Goal: Information Seeking & Learning: Check status

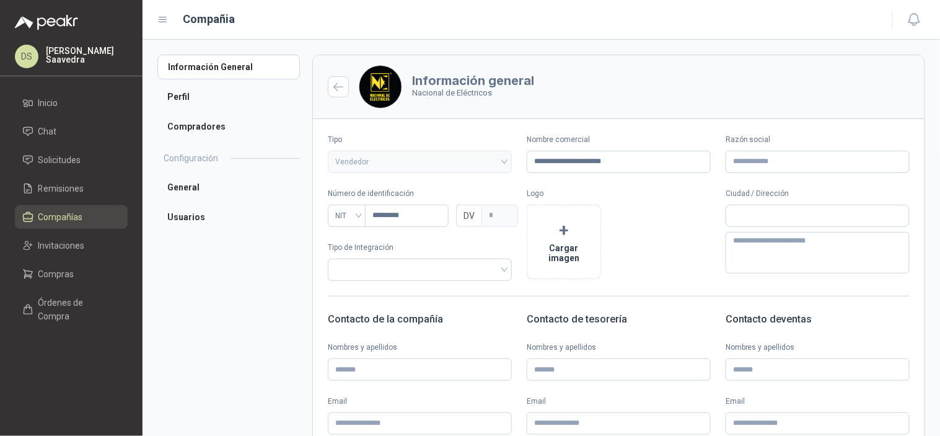
scroll to position [183, 0]
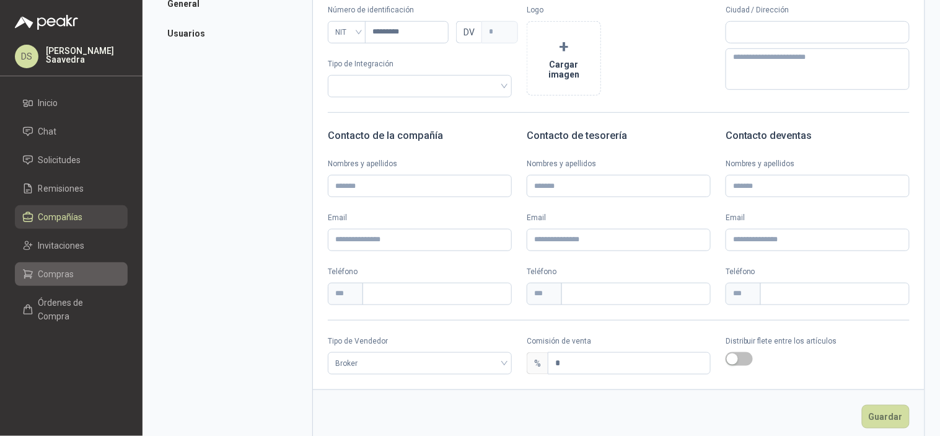
click at [93, 282] on link "Compras" at bounding box center [71, 274] width 113 height 24
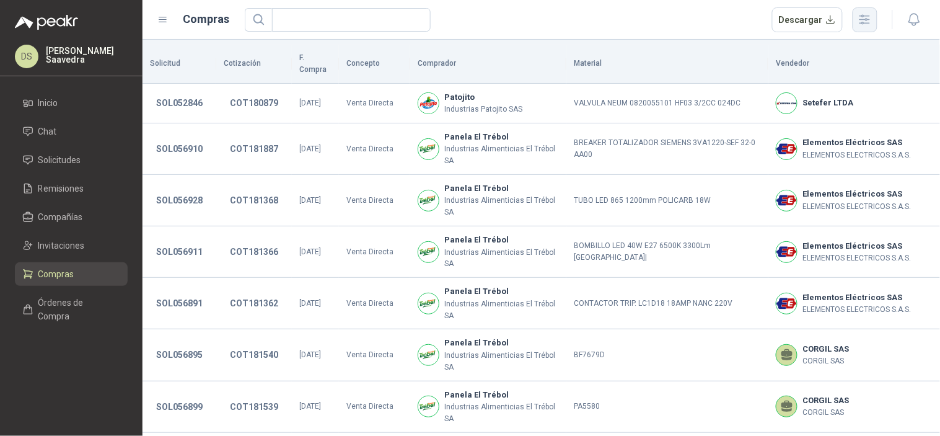
click at [872, 26] on button "button" at bounding box center [864, 19] width 25 height 25
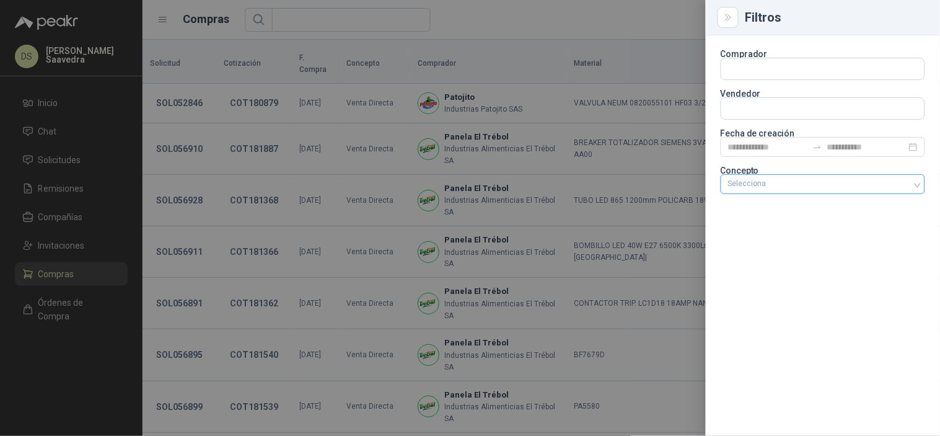
click at [887, 190] on div "Selecciona" at bounding box center [822, 184] width 204 height 20
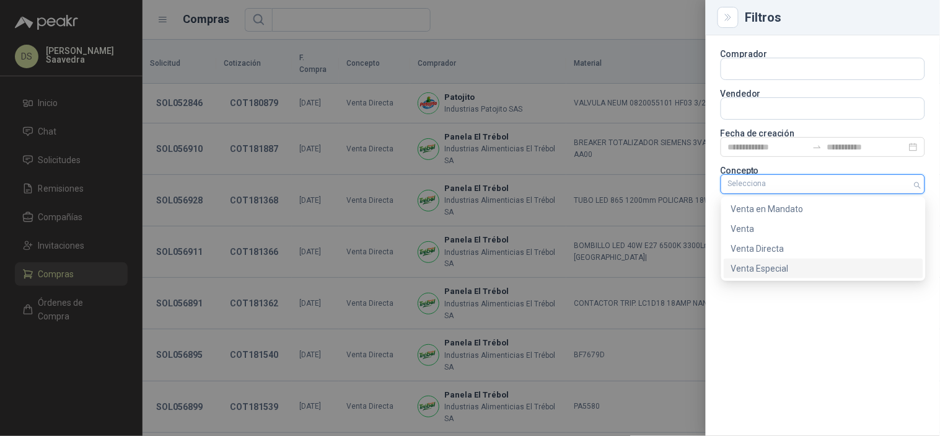
click at [831, 268] on div "Venta Especial" at bounding box center [823, 268] width 185 height 14
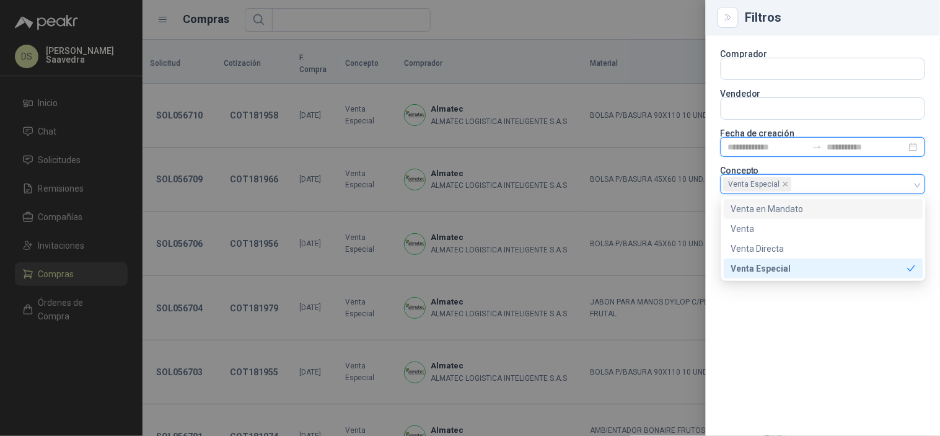
click at [776, 143] on input at bounding box center [767, 147] width 79 height 14
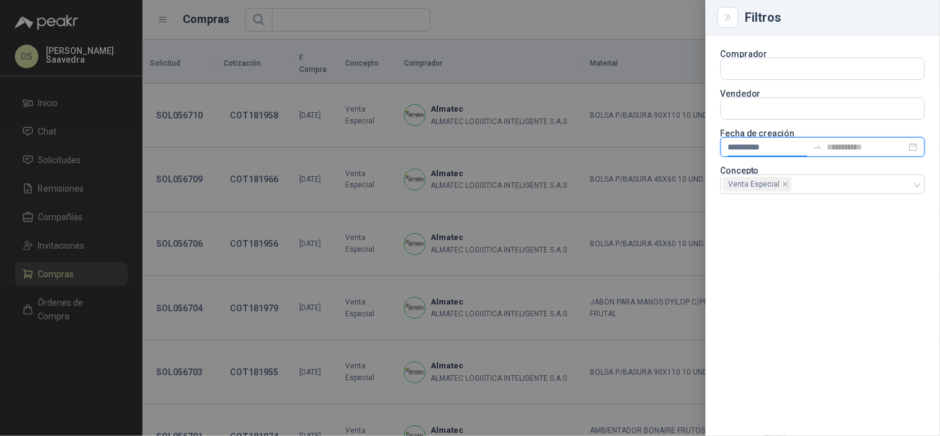
type input "**********"
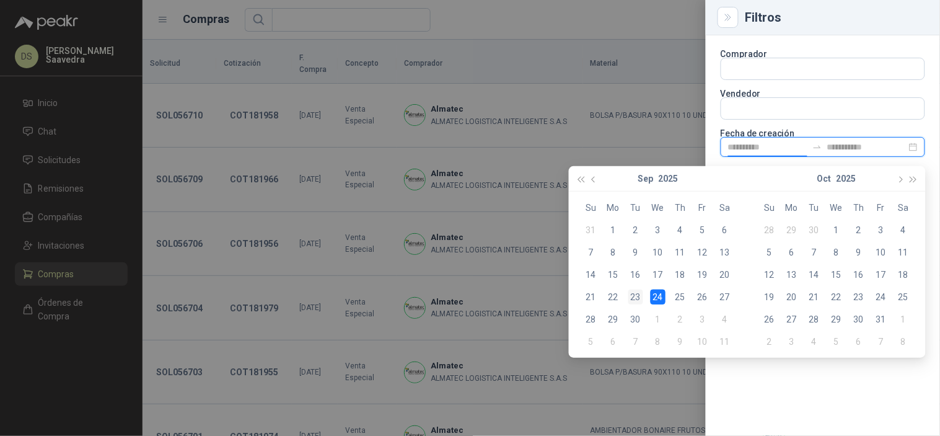
type input "**********"
click at [641, 291] on div "23" at bounding box center [635, 296] width 15 height 15
click at [654, 302] on div "24" at bounding box center [657, 296] width 15 height 15
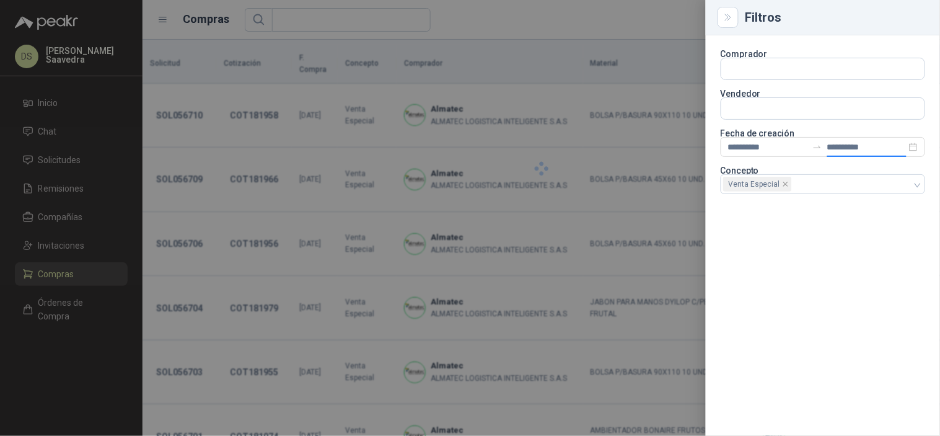
type input "**********"
click at [572, 15] on div at bounding box center [470, 218] width 940 height 436
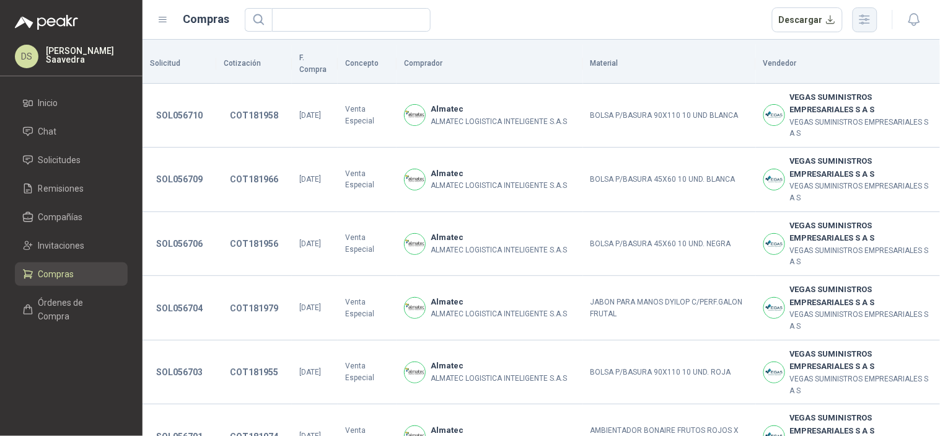
click at [862, 27] on button "button" at bounding box center [864, 19] width 25 height 25
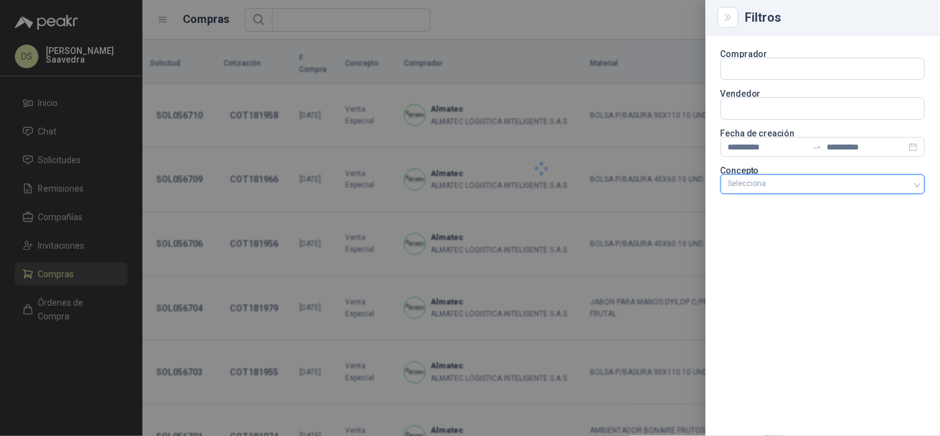
click at [900, 185] on div at bounding box center [816, 184] width 186 height 9
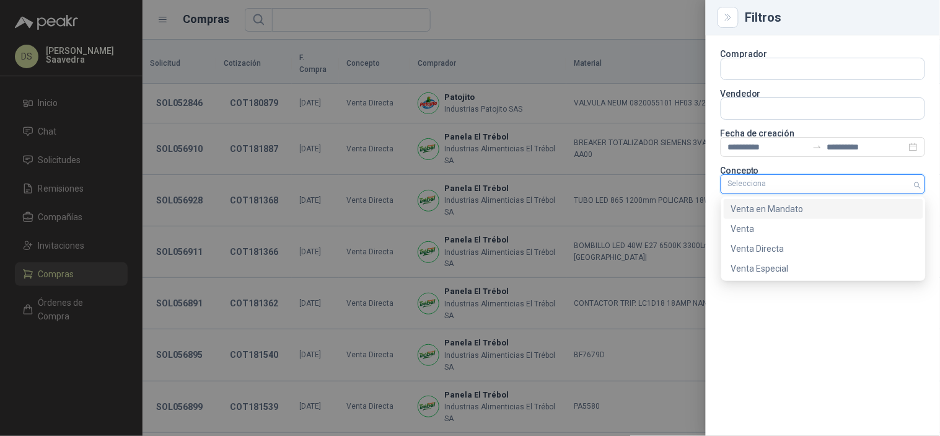
click at [813, 212] on div "Venta en Mandato" at bounding box center [823, 209] width 185 height 14
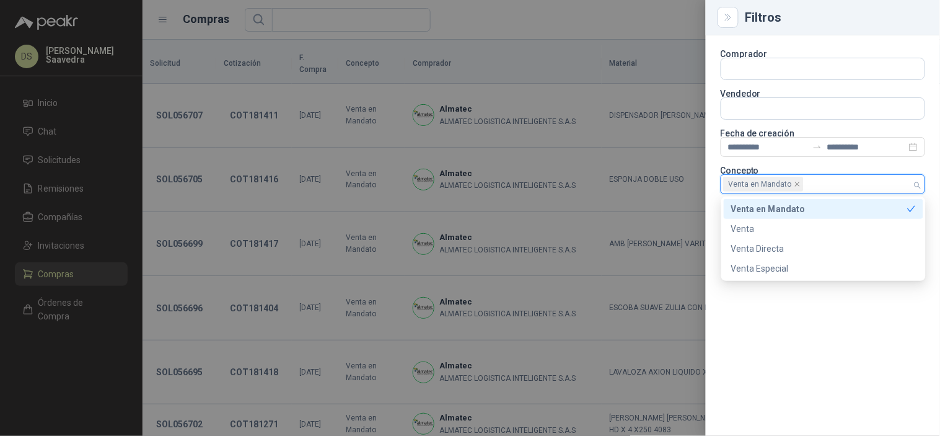
click at [626, 33] on div at bounding box center [470, 218] width 940 height 436
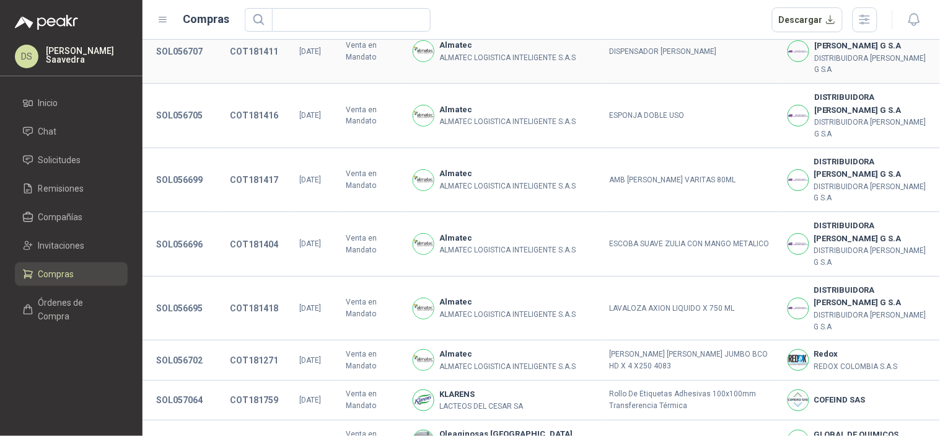
scroll to position [89, 0]
